Goal: Navigation & Orientation: Find specific page/section

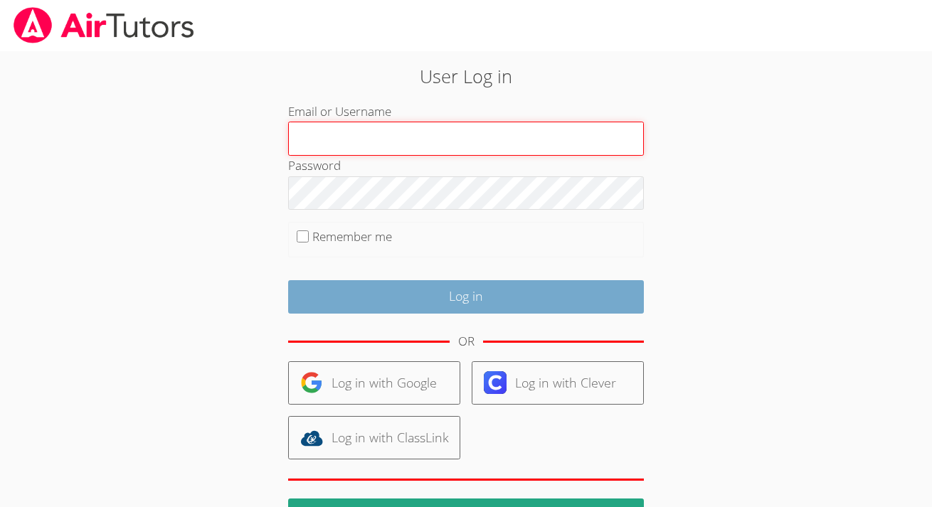
type input "[PERSON_NAME][EMAIL_ADDRESS][PERSON_NAME][DOMAIN_NAME]"
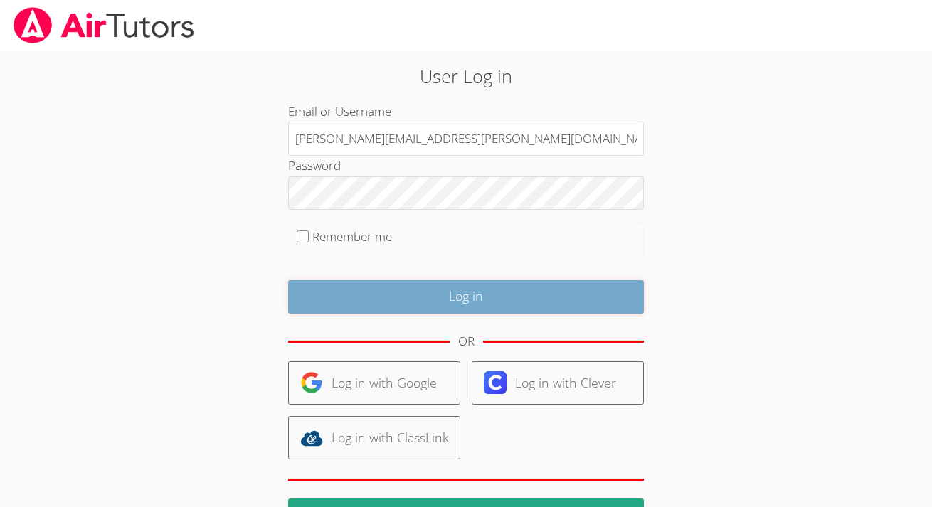
click at [415, 290] on input "Log in" at bounding box center [466, 296] width 356 height 33
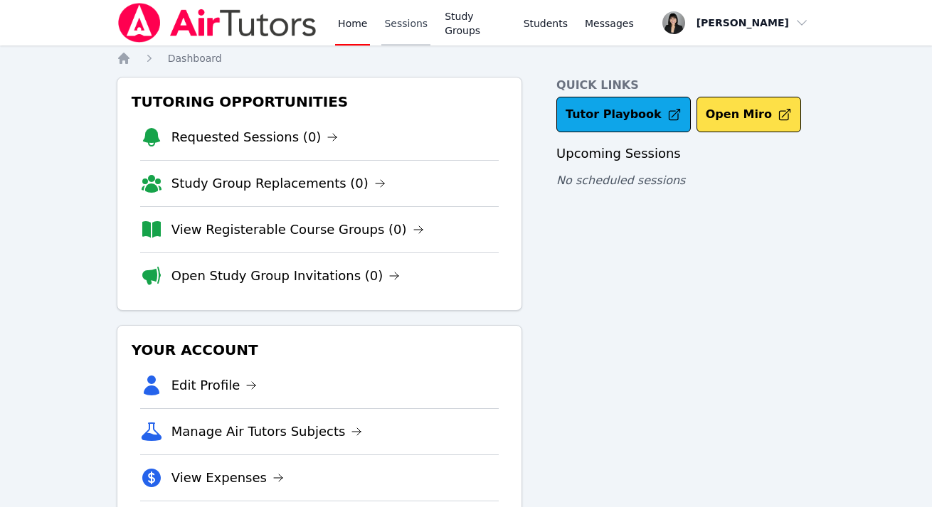
click at [408, 11] on link "Sessions" at bounding box center [405, 23] width 49 height 46
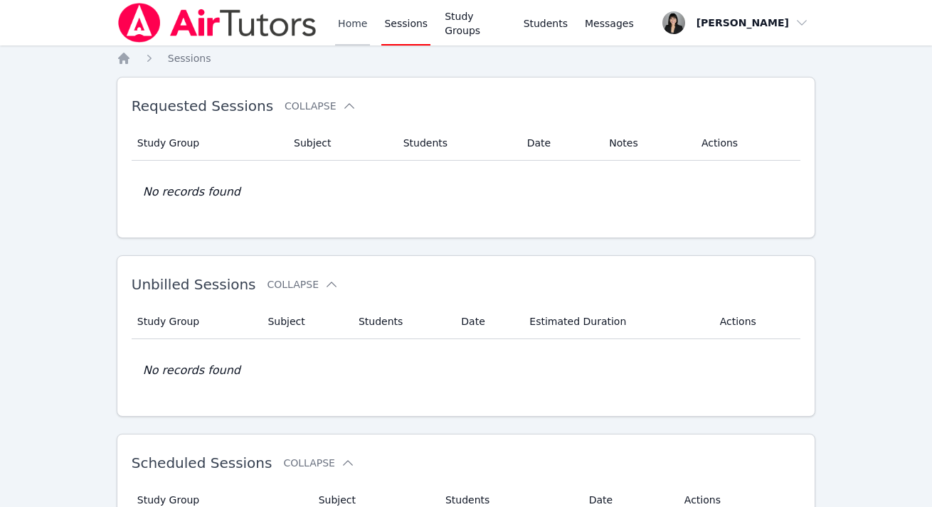
click at [339, 21] on link "Home" at bounding box center [352, 23] width 35 height 46
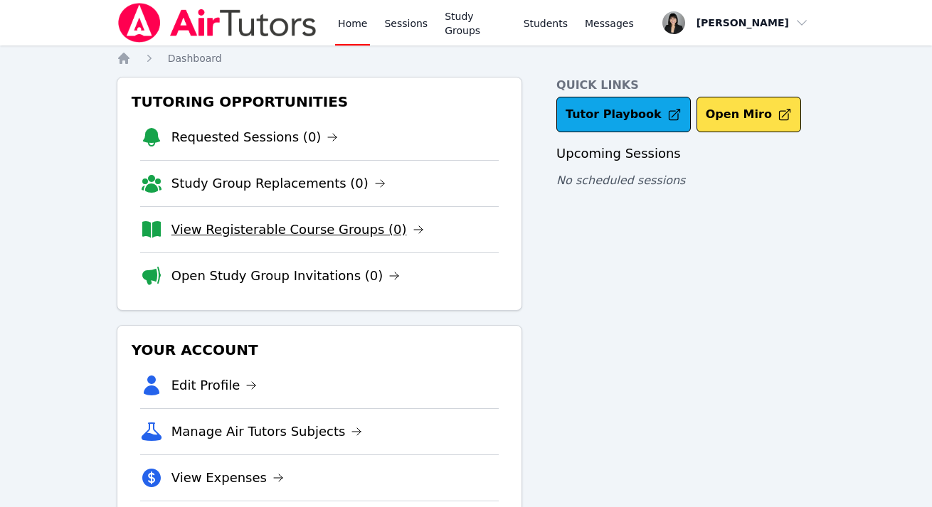
click at [230, 238] on link "View Registerable Course Groups (0)" at bounding box center [297, 230] width 253 height 20
